Goal: Task Accomplishment & Management: Use online tool/utility

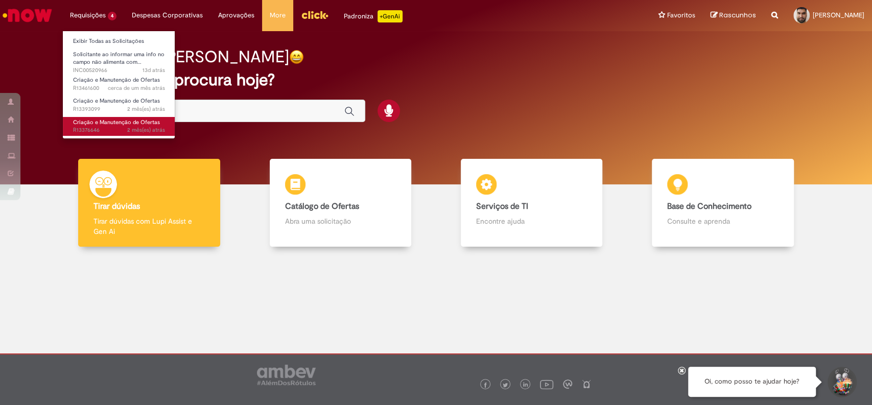
click at [105, 118] on span "Criação e Manutenção de Ofertas" at bounding box center [116, 122] width 87 height 8
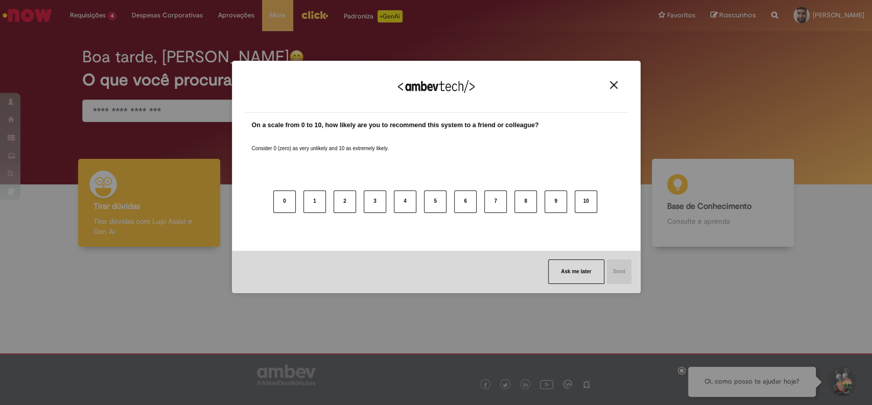
click at [619, 81] on button "Close" at bounding box center [614, 85] width 14 height 9
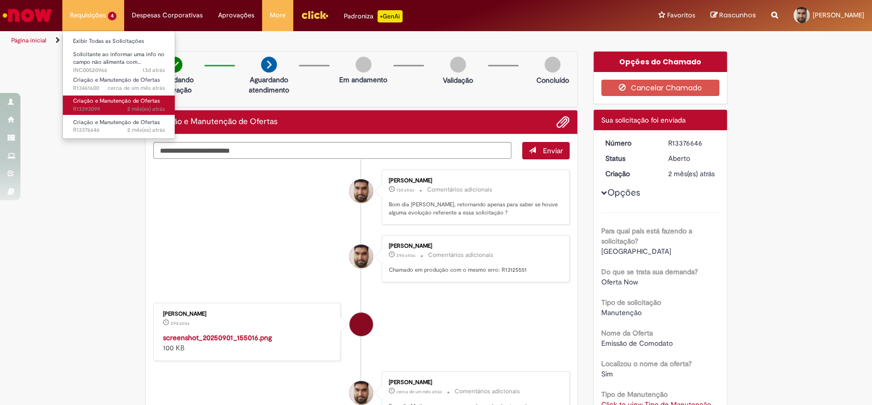
click at [92, 97] on span "Criação e Manutenção de Ofertas" at bounding box center [116, 101] width 87 height 8
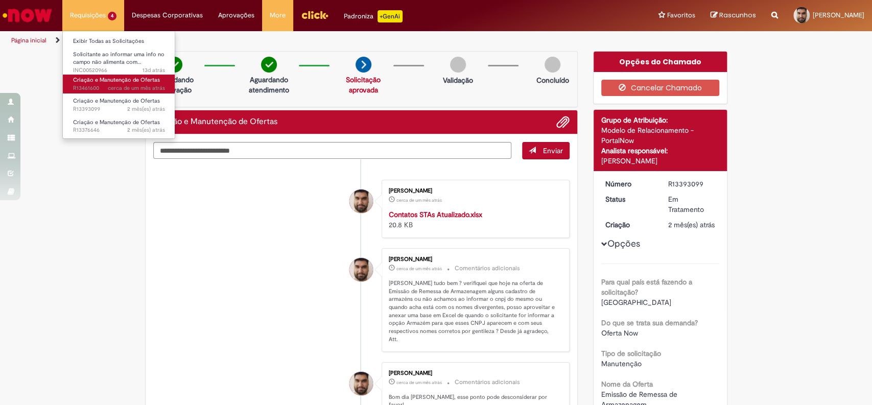
click at [111, 78] on span "Criação e Manutenção de Ofertas" at bounding box center [116, 80] width 87 height 8
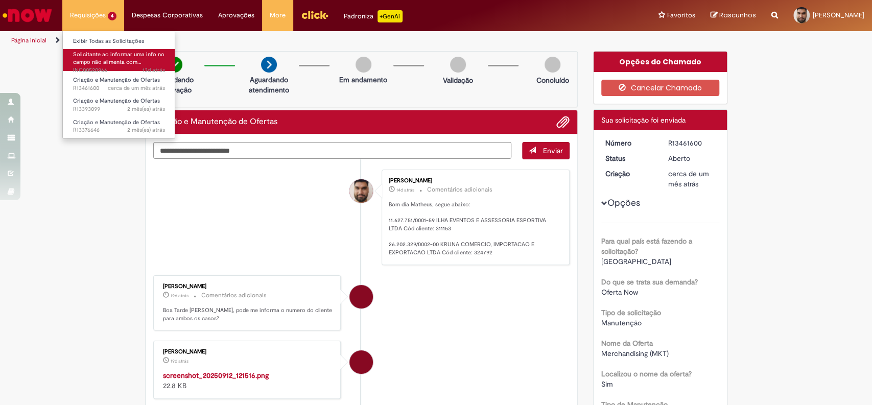
click at [94, 56] on span "Solicitante ao informar uma info no campo não alimenta com…" at bounding box center [118, 59] width 91 height 16
